Goal: Task Accomplishment & Management: Complete application form

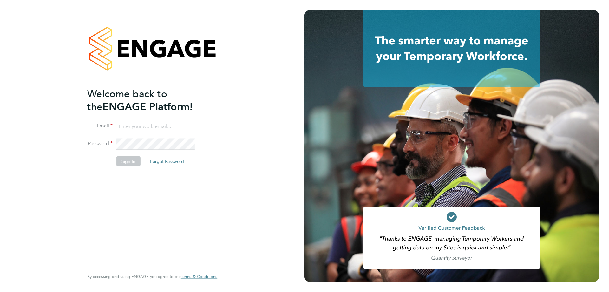
type input "[EMAIL_ADDRESS][DOMAIN_NAME]"
click at [126, 163] on button "Sign In" at bounding box center [128, 161] width 24 height 10
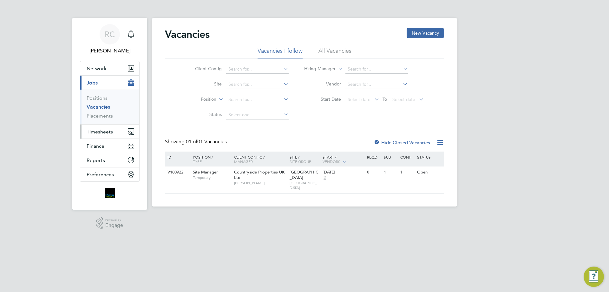
click at [102, 132] on span "Timesheets" at bounding box center [100, 132] width 26 height 6
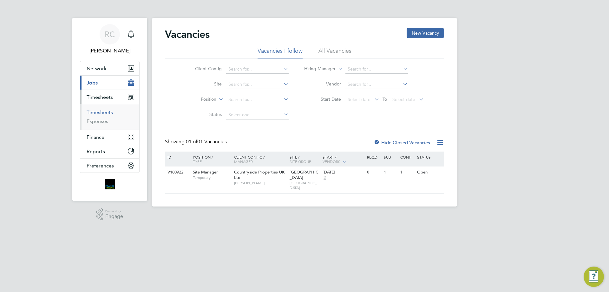
click at [101, 114] on link "Timesheets" at bounding box center [100, 112] width 26 height 6
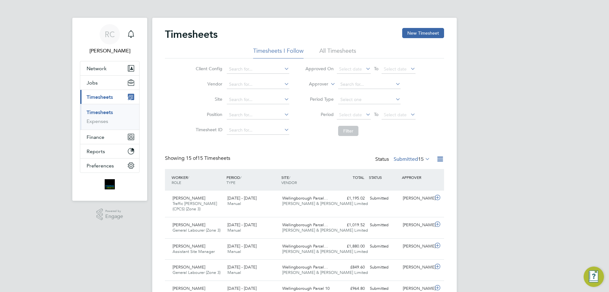
click at [339, 47] on div "Timesheets New Timesheet Timesheets I Follow All Timesheets Client Config Vendo…" at bounding box center [304, 287] width 279 height 518
click at [332, 53] on li "All Timesheets" at bounding box center [338, 52] width 37 height 11
click at [432, 31] on button "New Timesheet" at bounding box center [424, 33] width 42 height 10
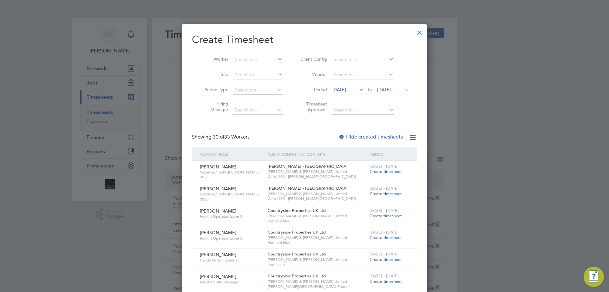
click at [390, 89] on span "17 Sep 2025" at bounding box center [384, 90] width 14 height 6
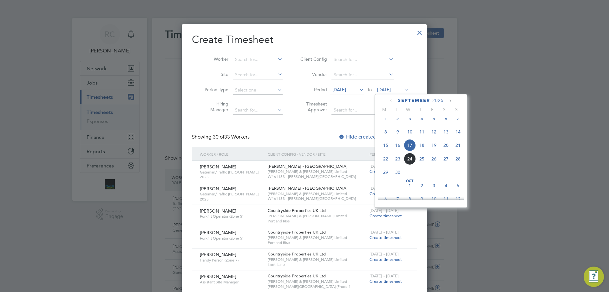
click at [461, 151] on span "21" at bounding box center [458, 145] width 12 height 12
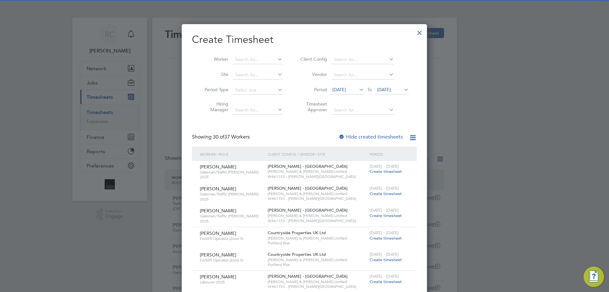
click at [344, 134] on div at bounding box center [342, 137] width 6 height 6
drag, startPoint x: 247, startPoint y: 58, endPoint x: 253, endPoint y: 62, distance: 7.4
click at [246, 58] on input at bounding box center [258, 59] width 50 height 9
click at [250, 67] on li "Jhan Zab" at bounding box center [258, 68] width 50 height 9
type input "Jhan Zab"
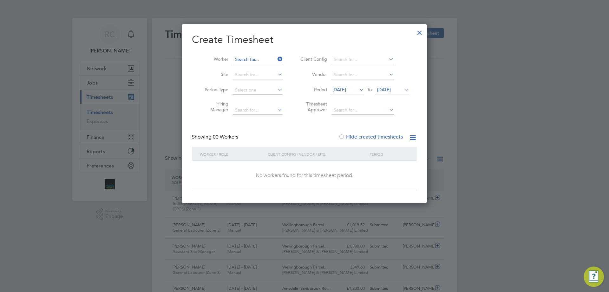
click at [253, 56] on input at bounding box center [258, 59] width 50 height 9
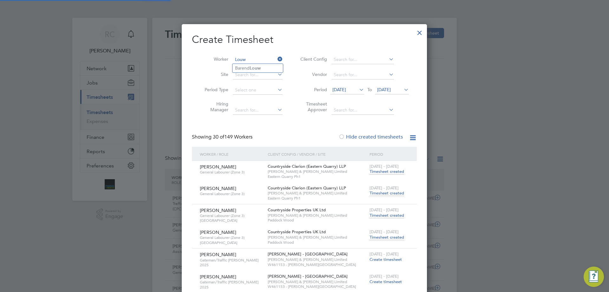
click at [247, 70] on li "Barend Louw" at bounding box center [258, 68] width 50 height 9
type input "Barend Louw"
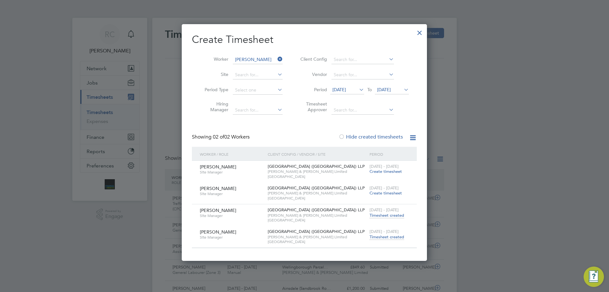
click at [392, 236] on span "Timesheet created" at bounding box center [387, 237] width 35 height 6
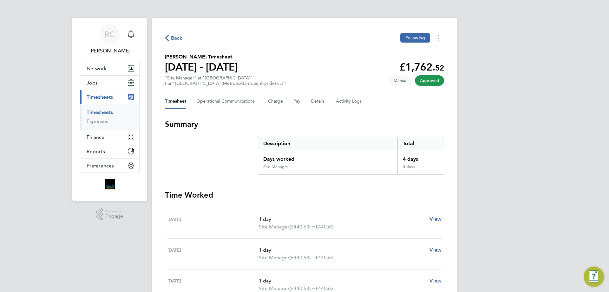
click at [101, 114] on link "Timesheets" at bounding box center [100, 112] width 26 height 6
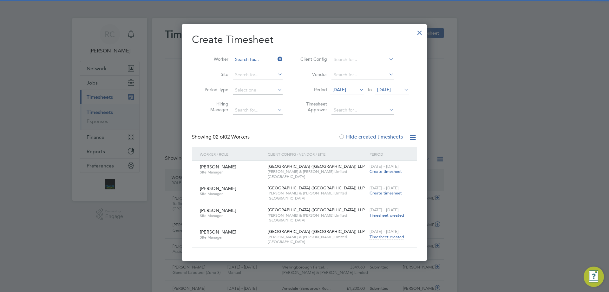
click at [250, 60] on input at bounding box center [258, 59] width 50 height 9
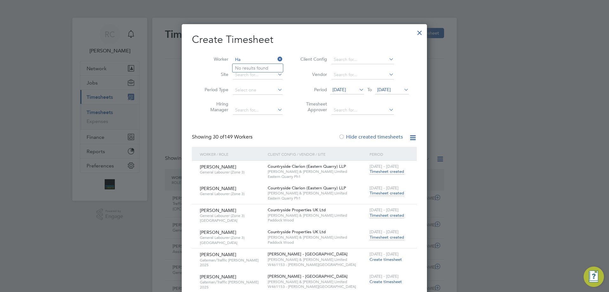
type input "H"
click at [256, 67] on li "Chaez Hollow" at bounding box center [258, 68] width 50 height 9
type input "Chaez Hollow"
